Goal: Task Accomplishment & Management: Manage account settings

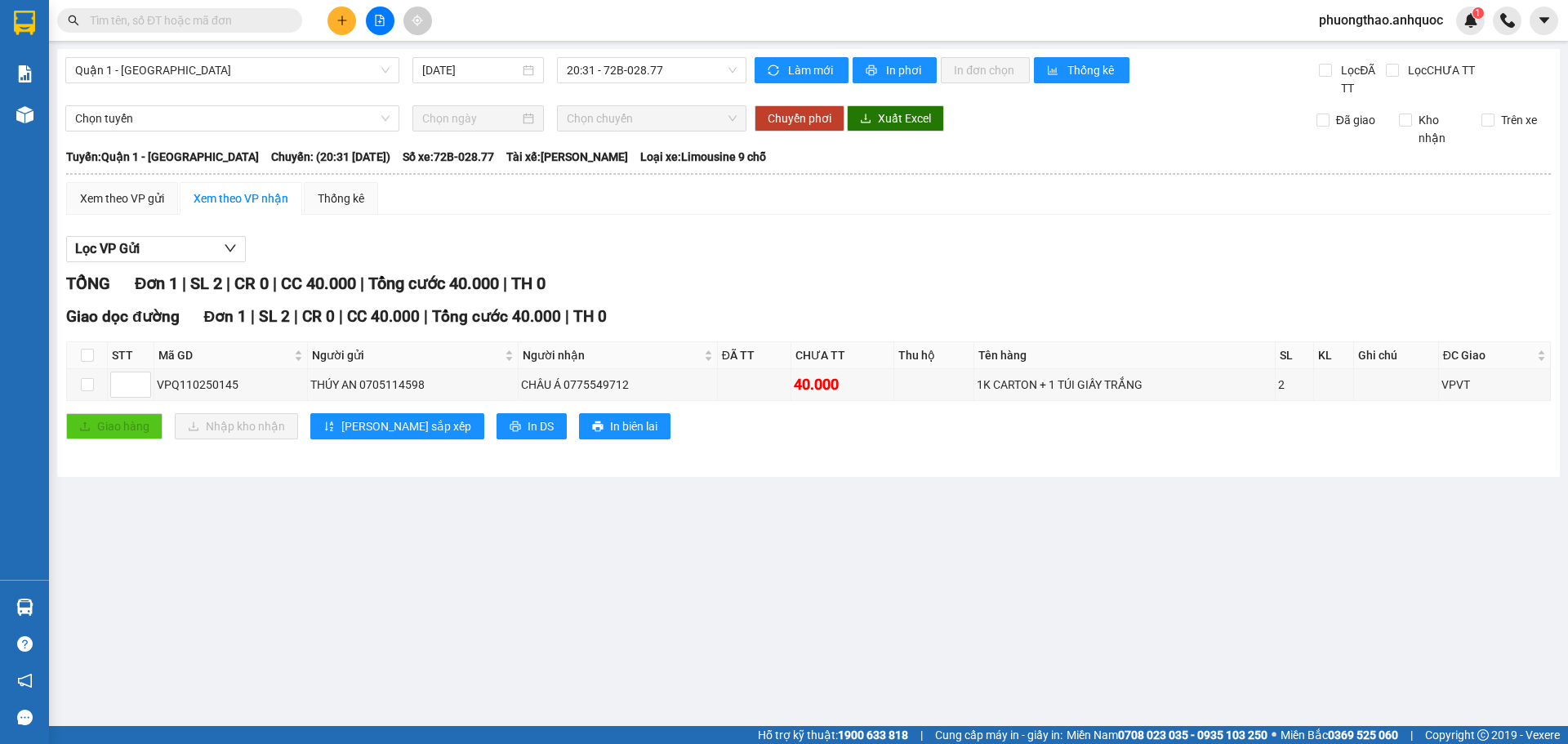
click at [907, 84] on div "Làm mới In phơi In đơn chọn Thống kê" at bounding box center [1036, 77] width 564 height 40
click at [907, 72] on span "In phơi" at bounding box center [904, 70] width 37 height 18
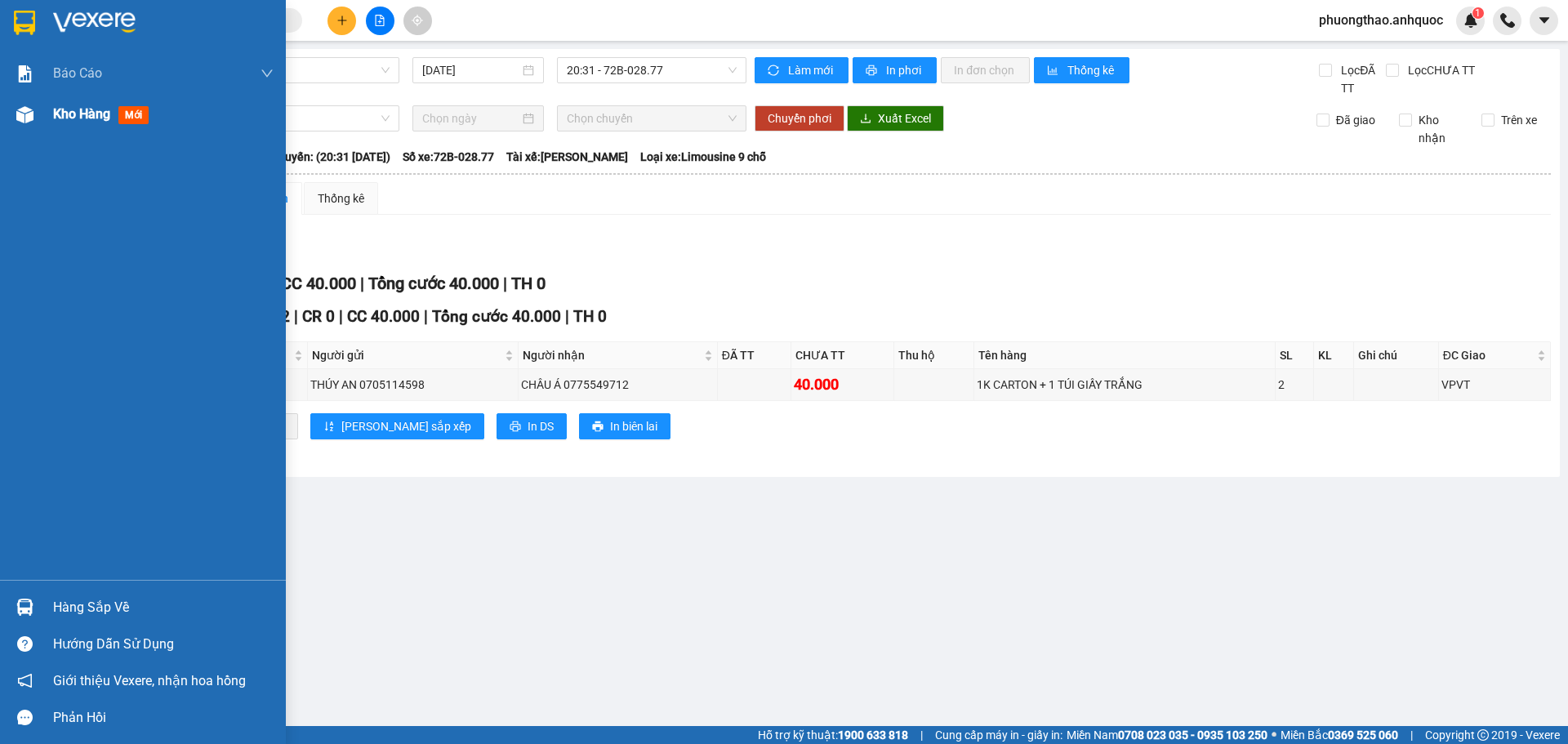
click at [14, 108] on div at bounding box center [25, 114] width 28 height 28
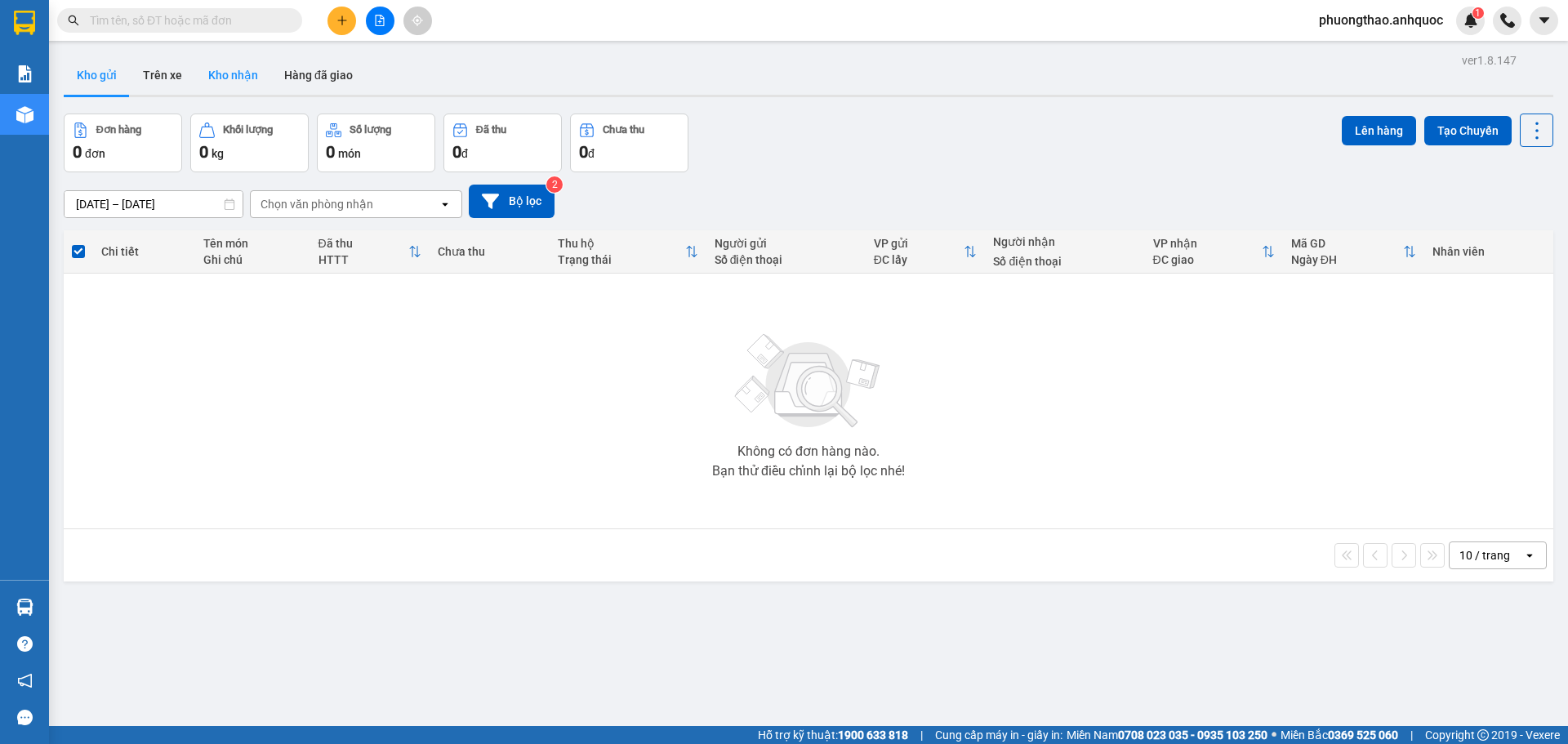
click at [223, 74] on button "Kho nhận" at bounding box center [234, 75] width 76 height 39
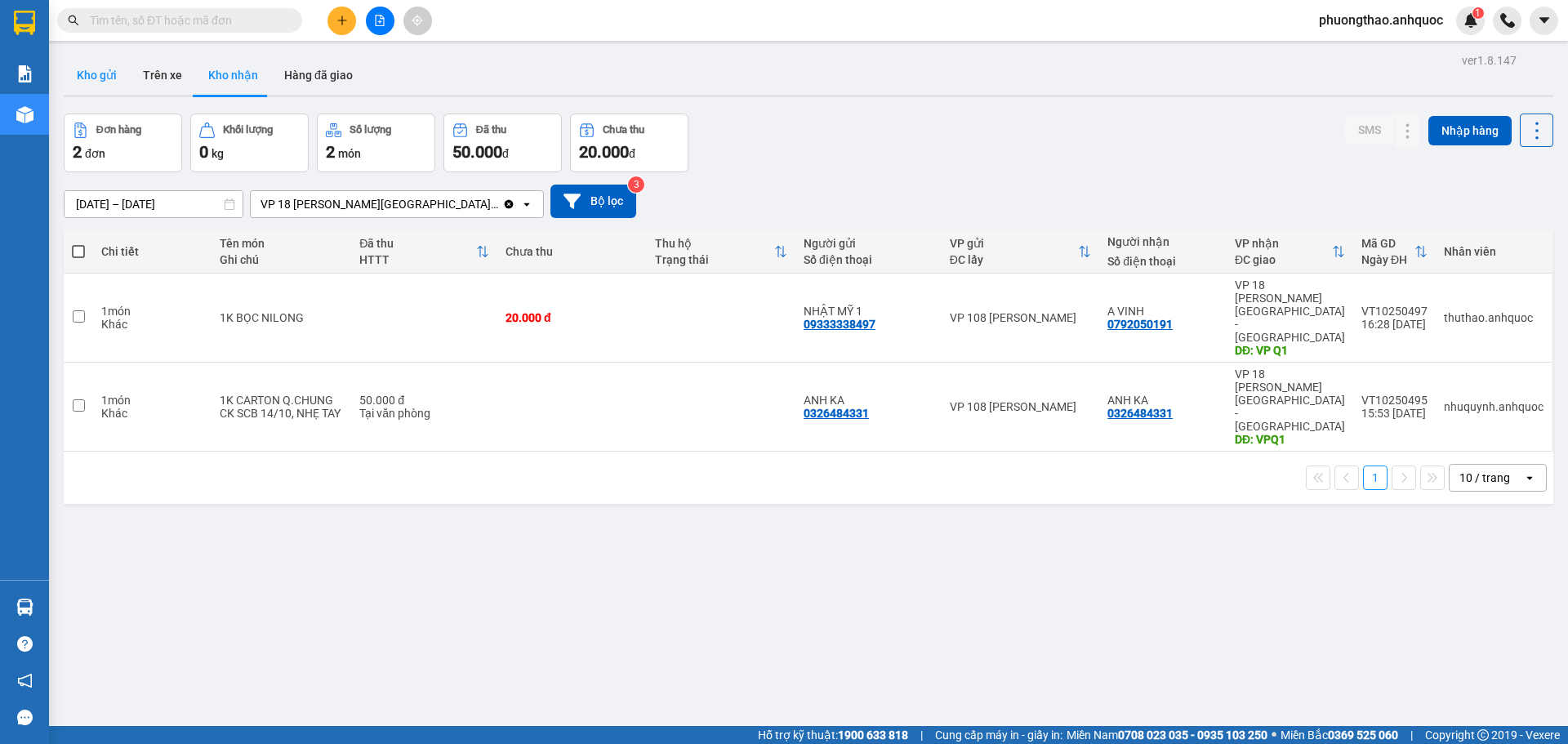
click at [100, 60] on button "Kho gửi" at bounding box center [96, 75] width 66 height 39
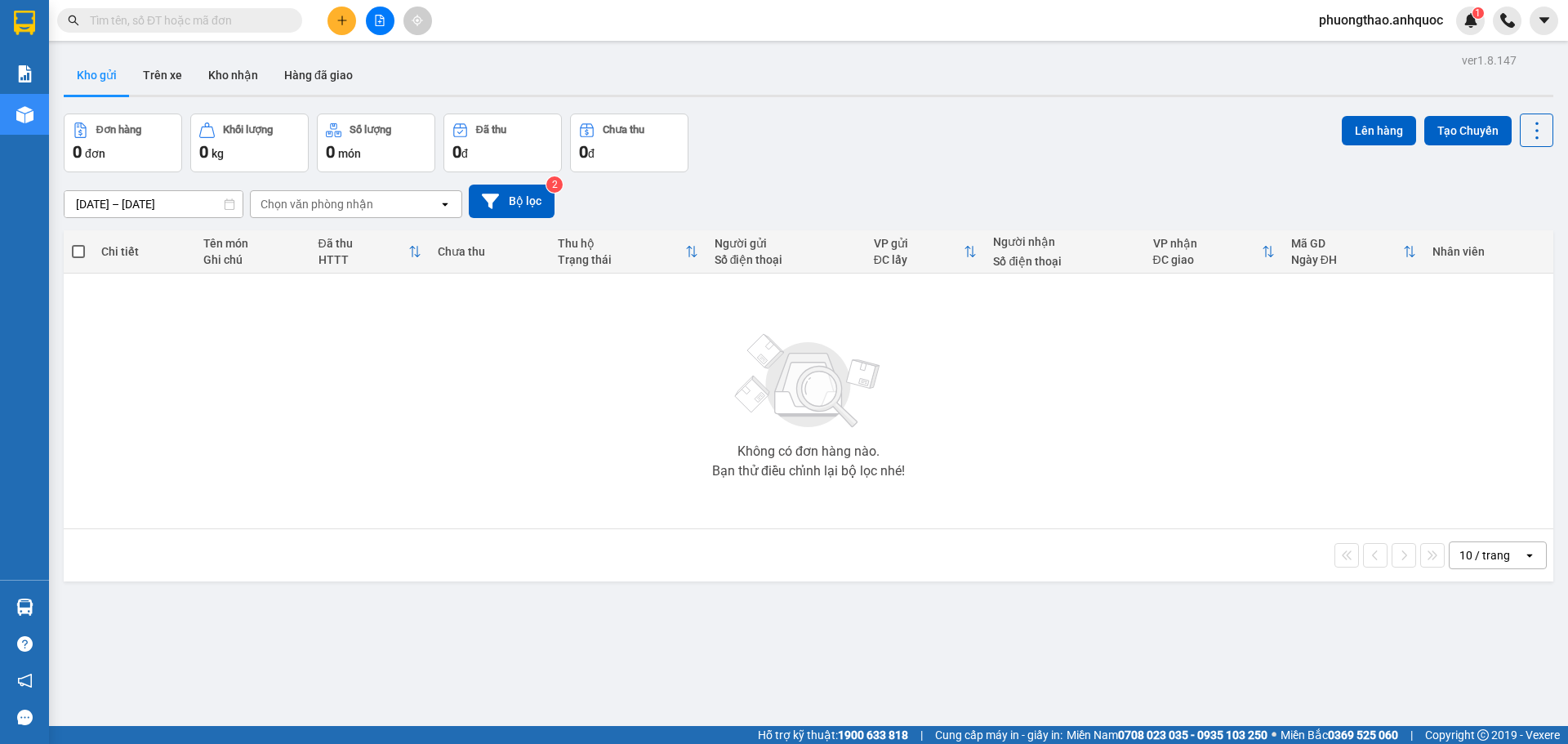
click at [1367, 25] on span "phuongthao.anhquoc" at bounding box center [1380, 20] width 150 height 20
click at [1350, 50] on span "Đăng xuất" at bounding box center [1387, 51] width 118 height 18
